Goal: Information Seeking & Learning: Learn about a topic

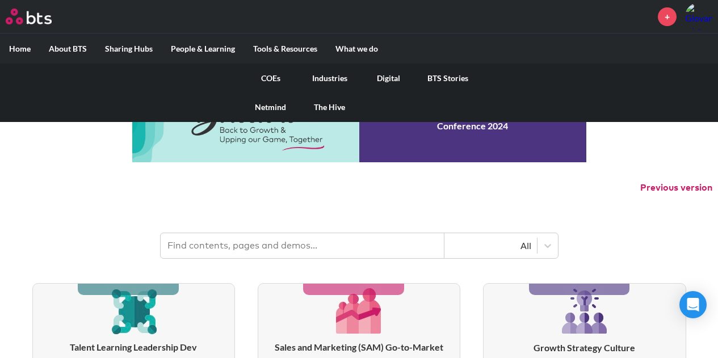
click at [268, 77] on link "COEs" at bounding box center [270, 79] width 59 height 30
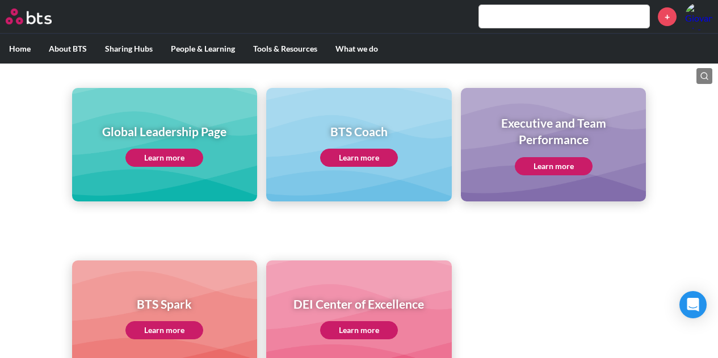
scroll to position [137, 0]
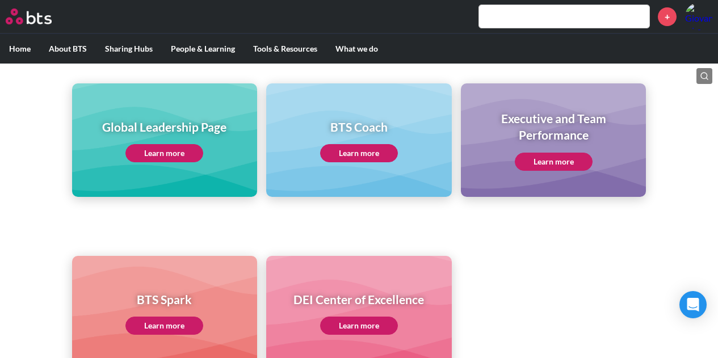
click at [182, 154] on link "Learn more" at bounding box center [164, 153] width 78 height 18
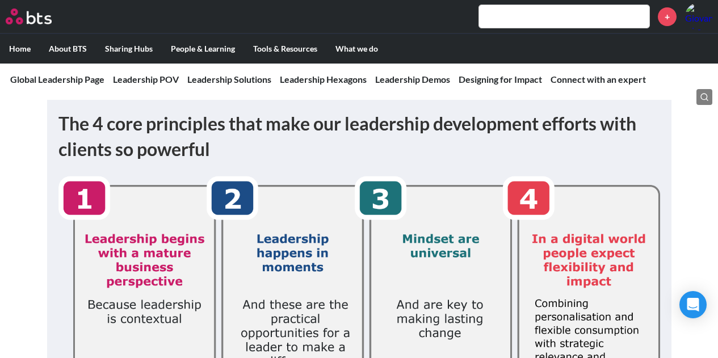
scroll to position [159, 0]
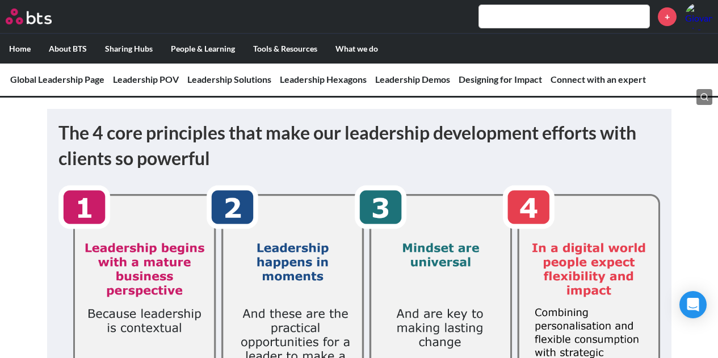
click at [154, 154] on h1 "The 4 core principles that make our leadership development efforts with clients…" at bounding box center [359, 145] width 602 height 51
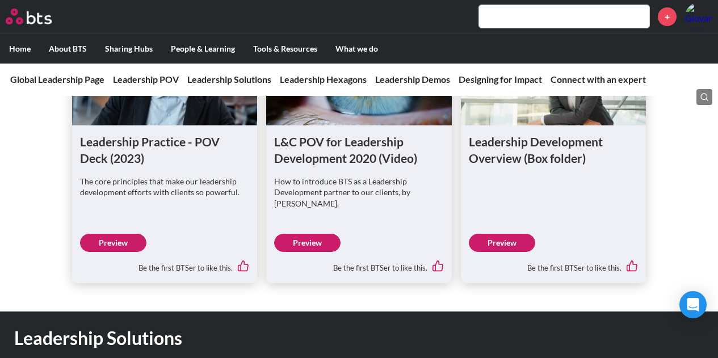
scroll to position [830, 0]
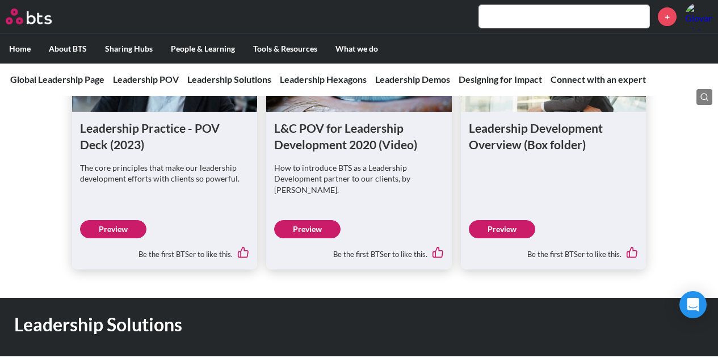
click at [120, 233] on link "Preview" at bounding box center [113, 229] width 66 height 18
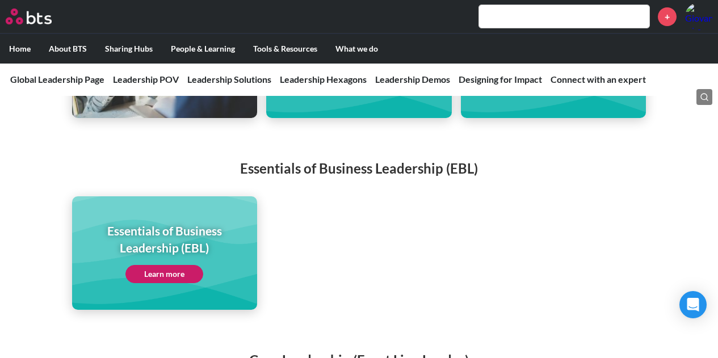
scroll to position [2251, 0]
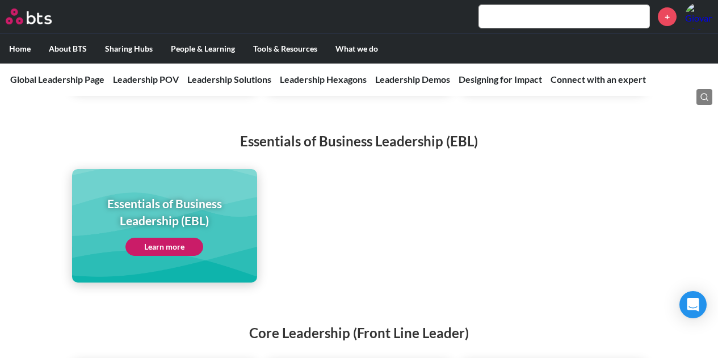
click at [176, 238] on link "Learn more" at bounding box center [164, 247] width 78 height 18
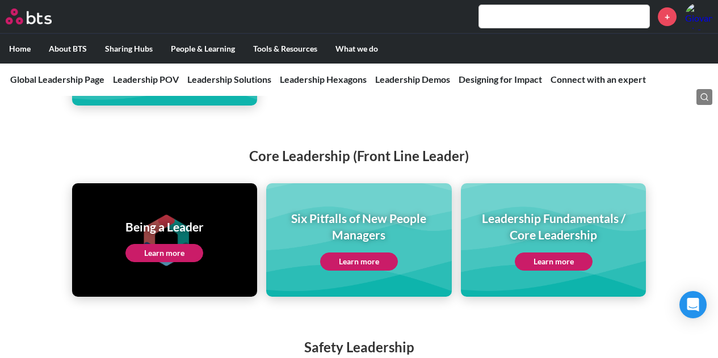
scroll to position [2433, 0]
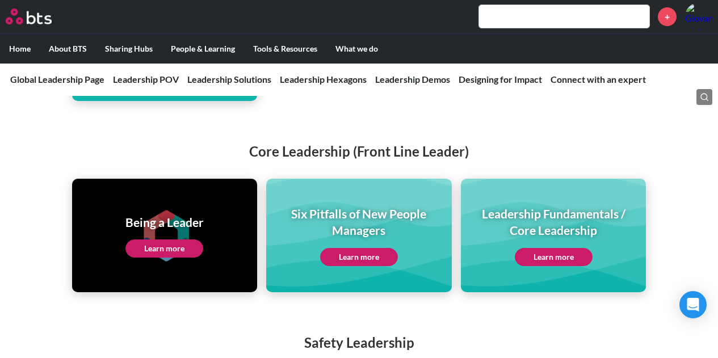
click at [559, 248] on link "Learn more" at bounding box center [554, 257] width 78 height 18
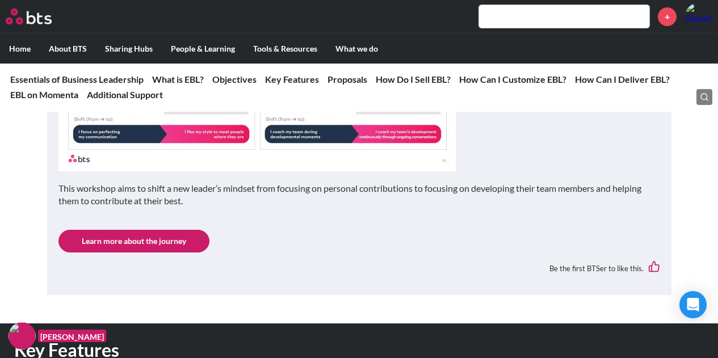
scroll to position [1546, 0]
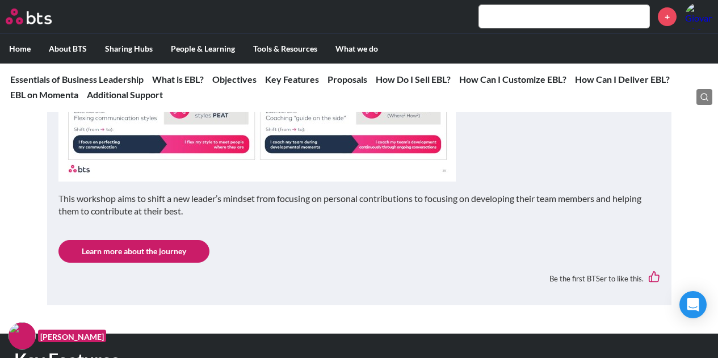
click at [162, 247] on link "Learn more about the journey" at bounding box center [133, 251] width 151 height 23
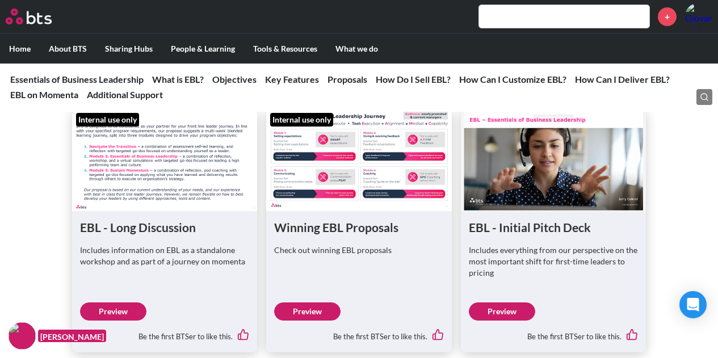
scroll to position [3057, 0]
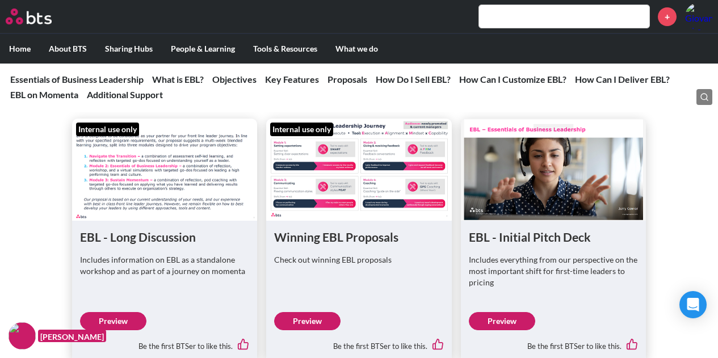
click at [496, 321] on link "Preview" at bounding box center [502, 321] width 66 height 18
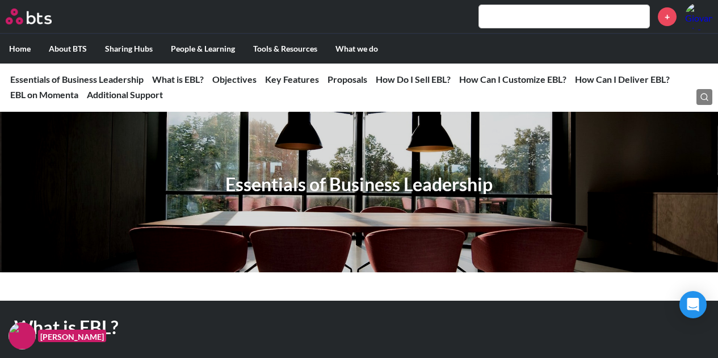
scroll to position [0, 0]
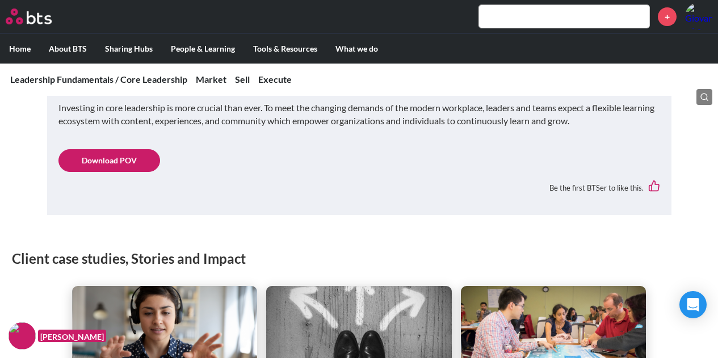
scroll to position [583, 0]
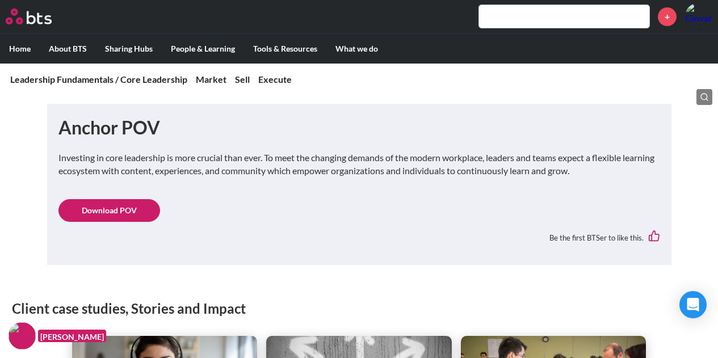
click at [107, 212] on link "Download POV" at bounding box center [109, 210] width 102 height 23
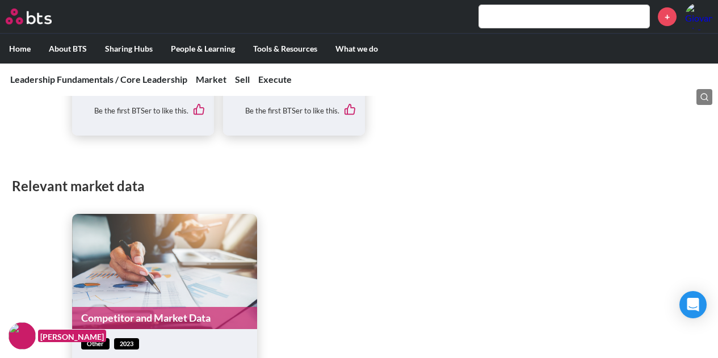
scroll to position [2353, 0]
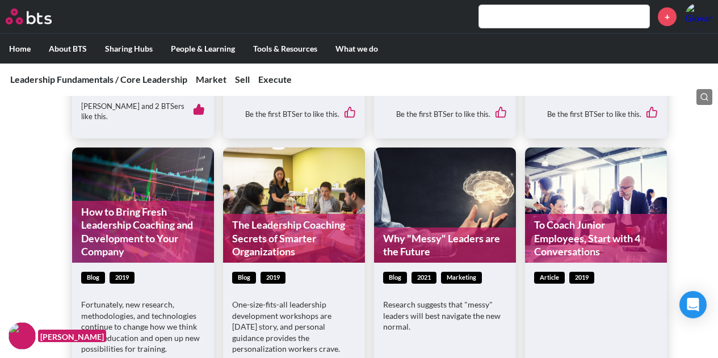
click at [506, 18] on input "text" at bounding box center [564, 16] width 170 height 23
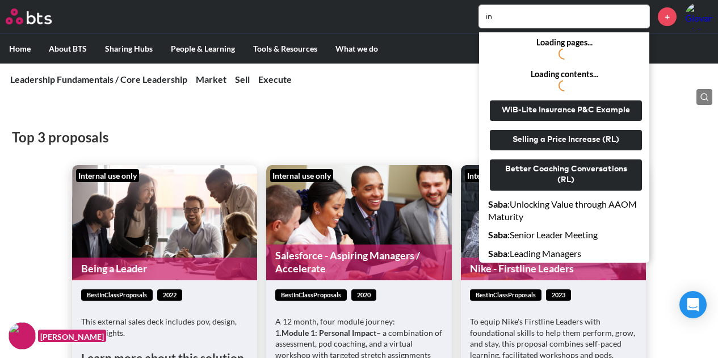
scroll to position [4833, 0]
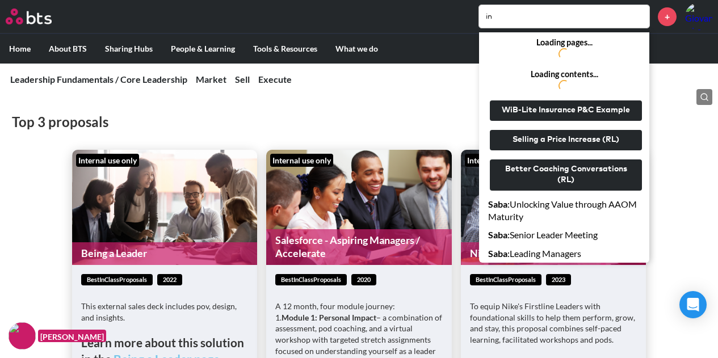
type input "in"
click at [163, 352] on strong "Being a Leader page" at bounding box center [166, 359] width 106 height 14
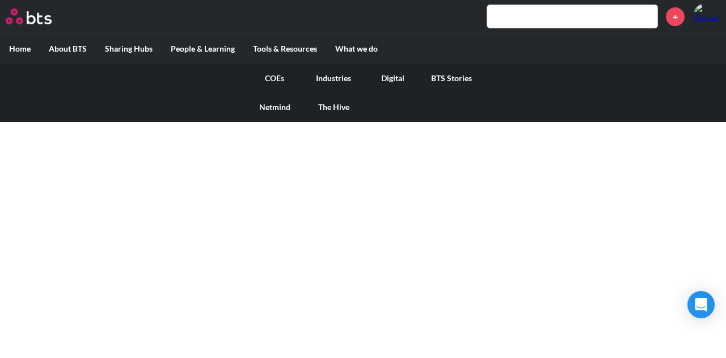
click at [276, 81] on link "COEs" at bounding box center [274, 79] width 59 height 30
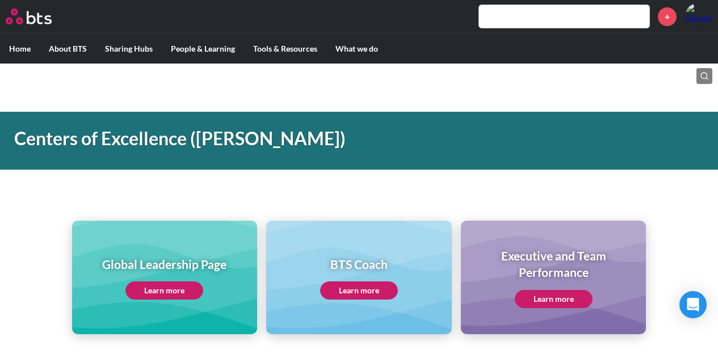
click at [165, 288] on link "Learn more" at bounding box center [164, 290] width 78 height 18
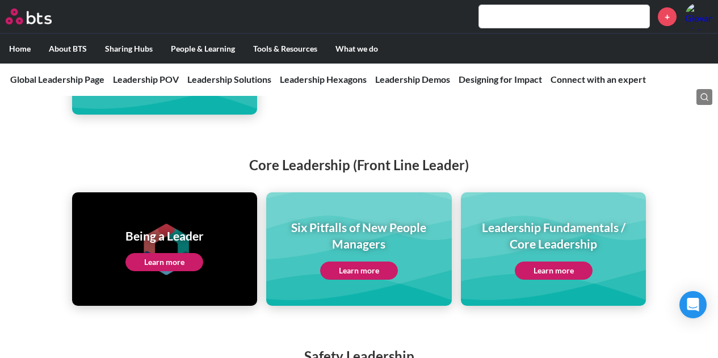
scroll to position [2460, 0]
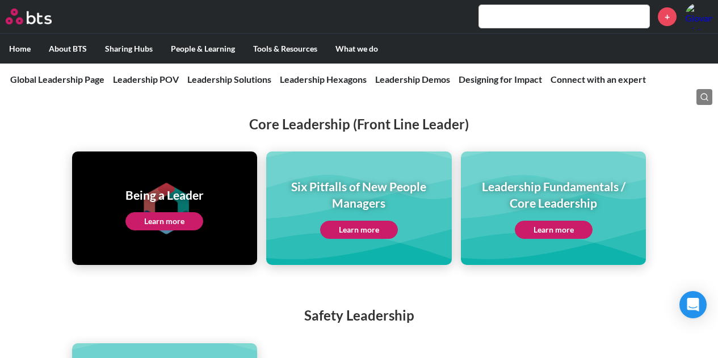
click at [179, 212] on link "Learn more" at bounding box center [164, 221] width 78 height 18
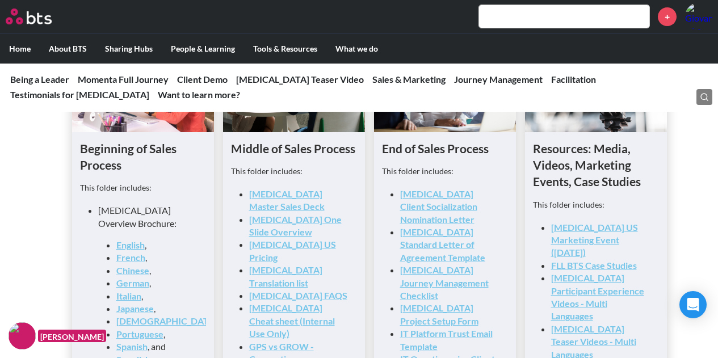
scroll to position [1781, 0]
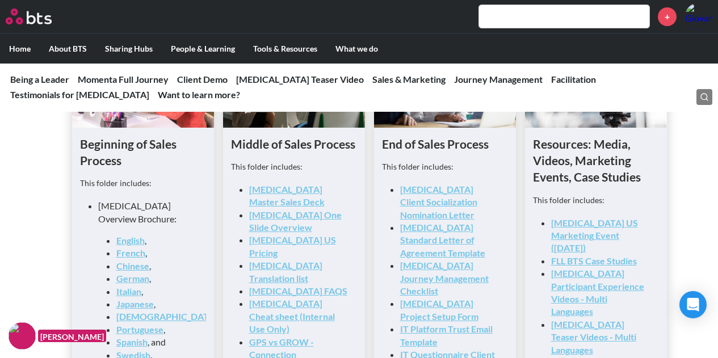
click at [278, 209] on link "[MEDICAL_DATA] One Slide Overview" at bounding box center [295, 220] width 93 height 23
